Goal: Check status

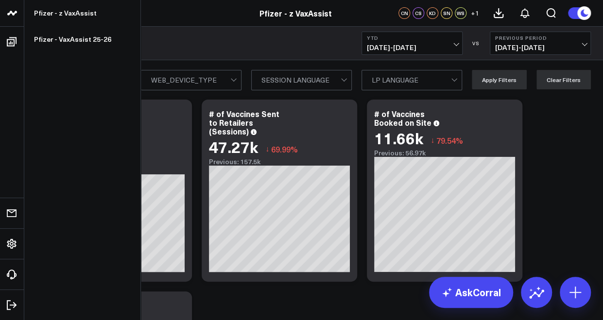
click at [15, 14] on icon at bounding box center [14, 13] width 5 height 4
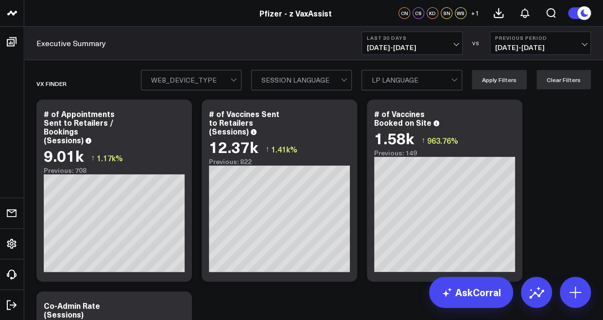
click at [401, 56] on div "Executive Summary Last 30 Days 08/06/25 - 09/04/25 VS Previous Period 07/07/25 …" at bounding box center [313, 44] width 579 height 34
click at [401, 55] on div "Executive Summary Last 30 Days 08/06/25 - 09/04/25 VS Previous Period 07/07/25 …" at bounding box center [313, 44] width 579 height 34
click at [402, 54] on button "Last 30 Days [DATE] - [DATE]" at bounding box center [411, 43] width 101 height 23
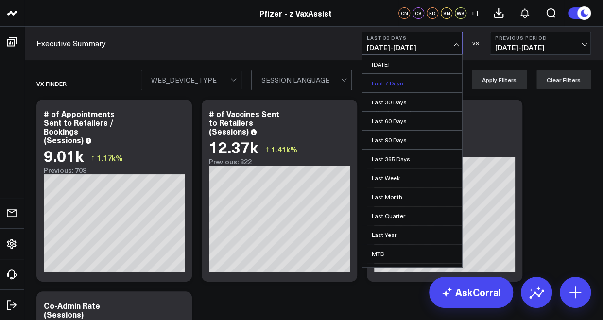
click at [400, 75] on link "Last 7 Days" at bounding box center [412, 83] width 100 height 18
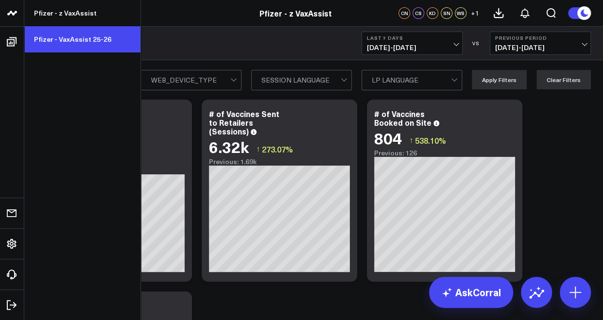
click at [51, 39] on link "Pfizer - VaxAssist 25-26" at bounding box center [82, 39] width 116 height 26
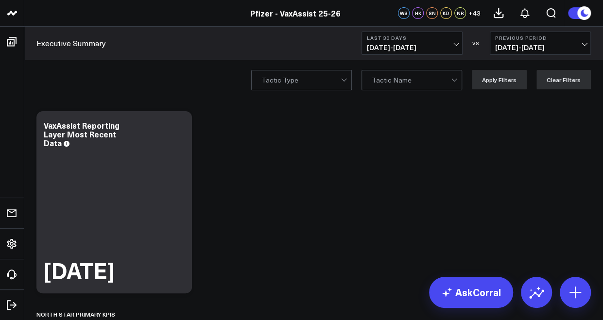
click at [422, 52] on button "Last 30 Days [DATE] - [DATE]" at bounding box center [411, 43] width 101 height 23
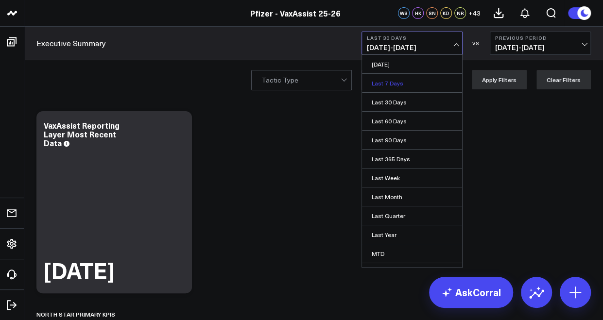
click at [390, 82] on link "Last 7 Days" at bounding box center [412, 83] width 100 height 18
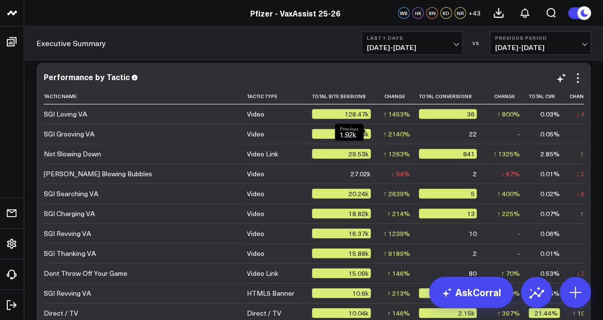
scroll to position [3035, 0]
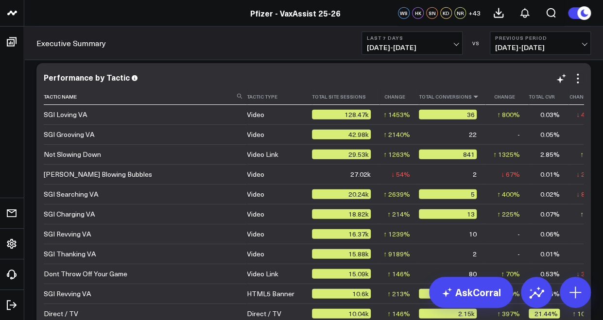
click at [472, 97] on icon at bounding box center [476, 97] width 8 height 6
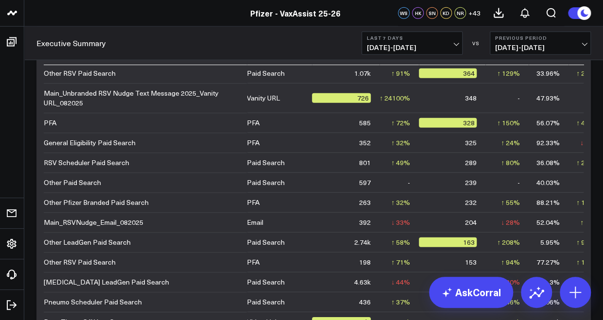
scroll to position [221, 0]
